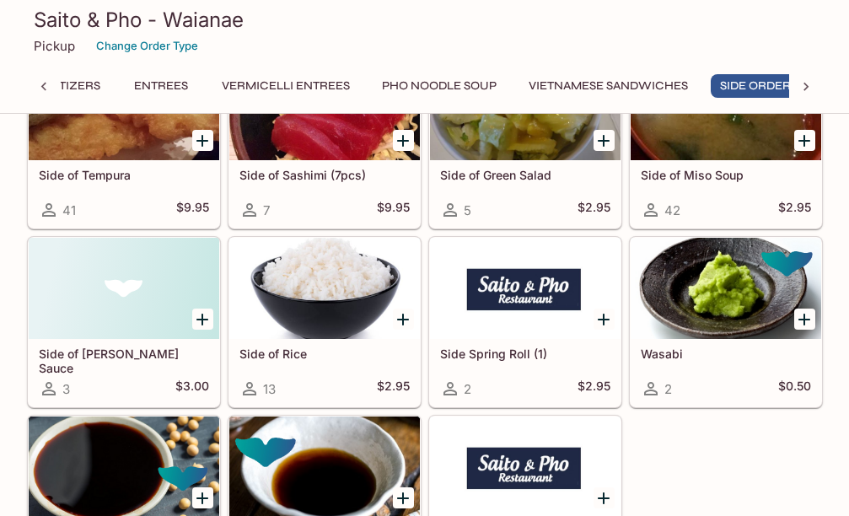
scroll to position [0, 58]
click at [405, 320] on icon "Add Side of Rice" at bounding box center [403, 319] width 20 height 20
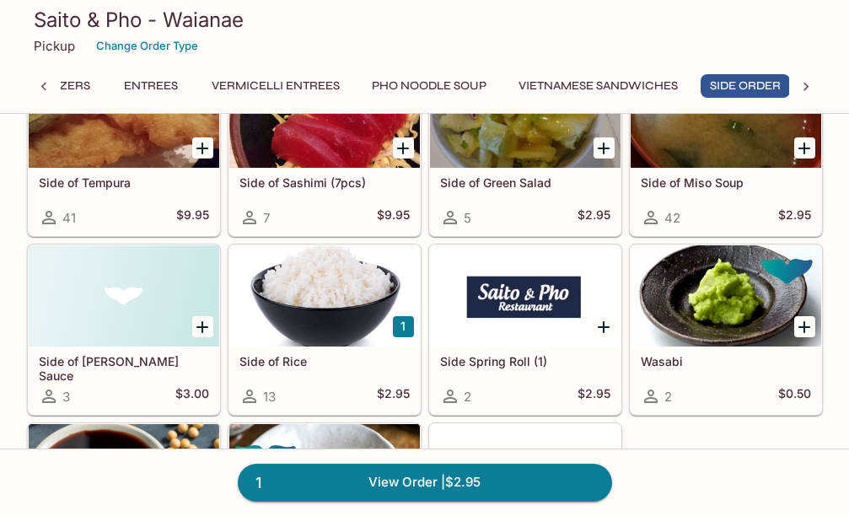
scroll to position [4613, 0]
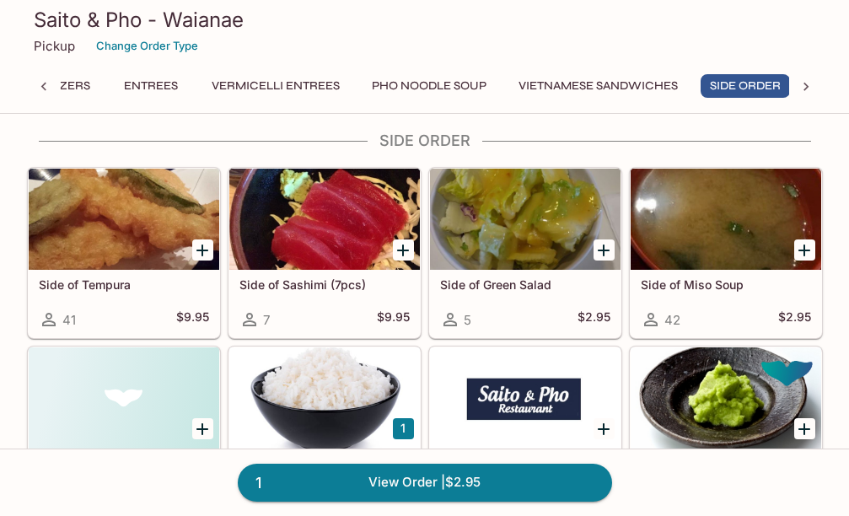
click at [607, 249] on icon "Add Side of Green Salad" at bounding box center [604, 250] width 20 height 20
click at [492, 244] on div at bounding box center [525, 219] width 191 height 101
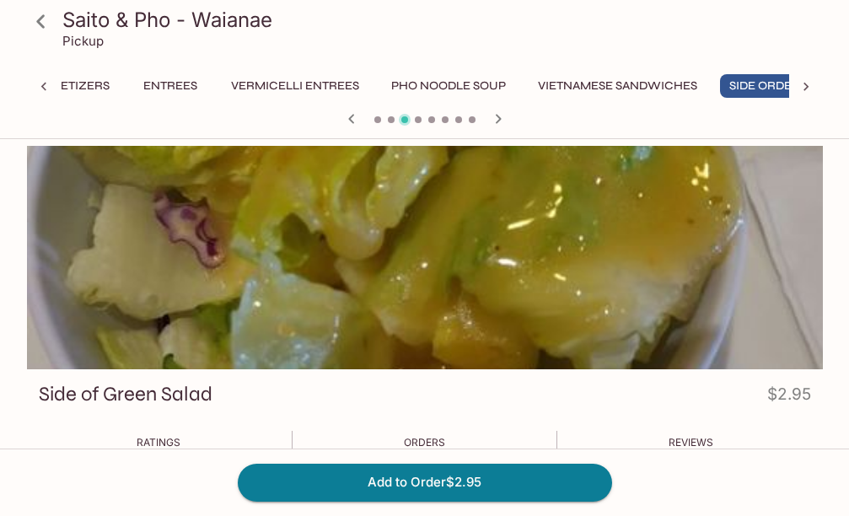
scroll to position [0, 58]
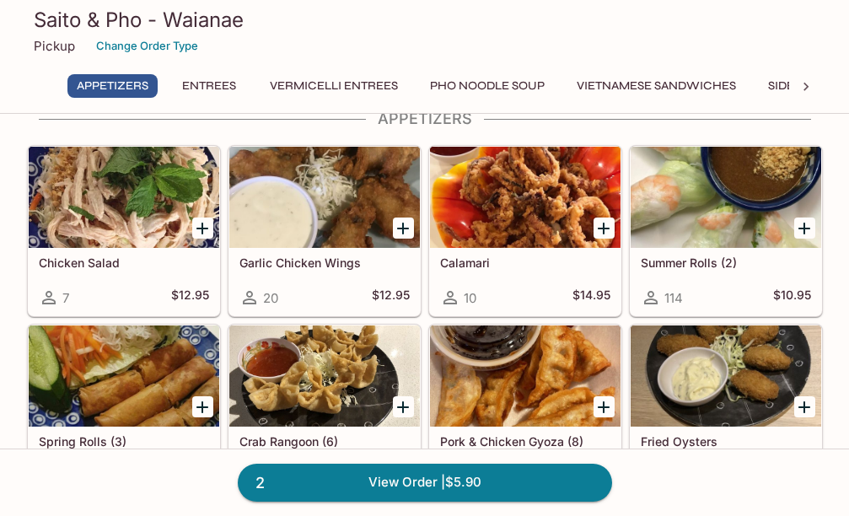
scroll to position [116, 0]
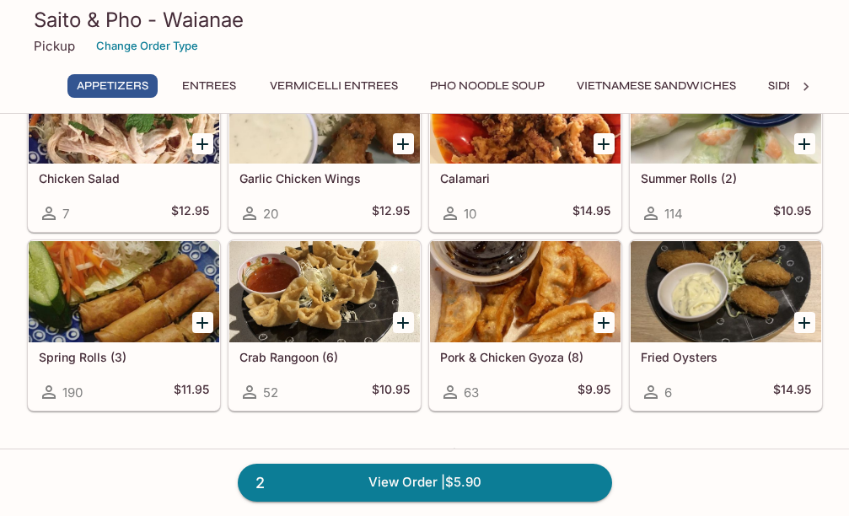
click at [600, 317] on icon "Add Pork & Chicken Gyoza (8)" at bounding box center [604, 323] width 20 height 20
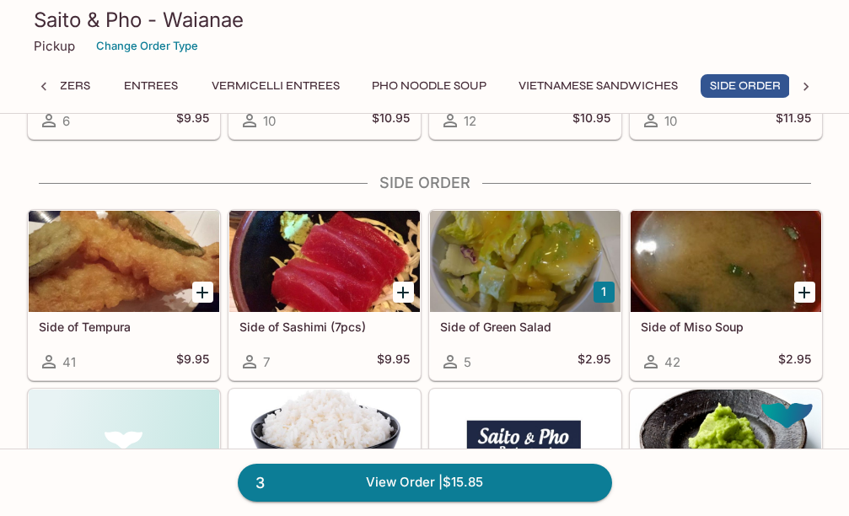
scroll to position [4670, 0]
